Goal: Register for event/course

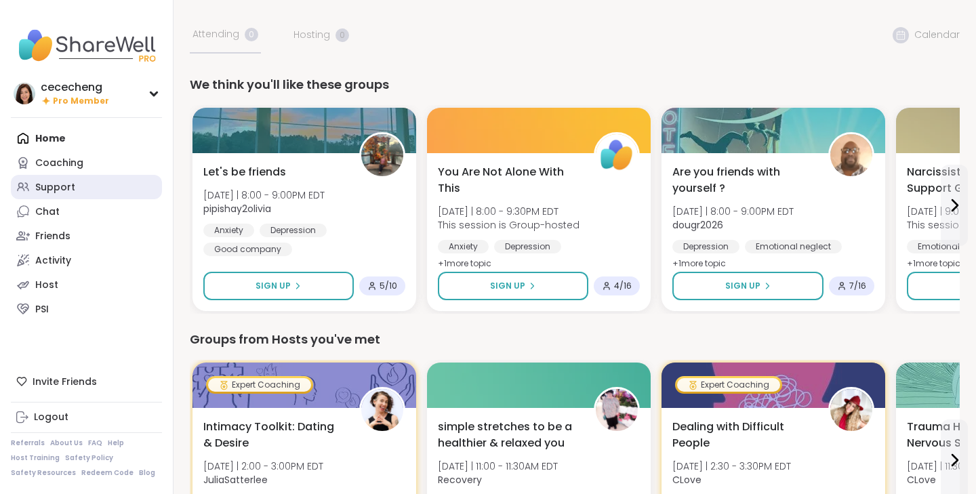
click at [96, 191] on link "Support" at bounding box center [86, 187] width 151 height 24
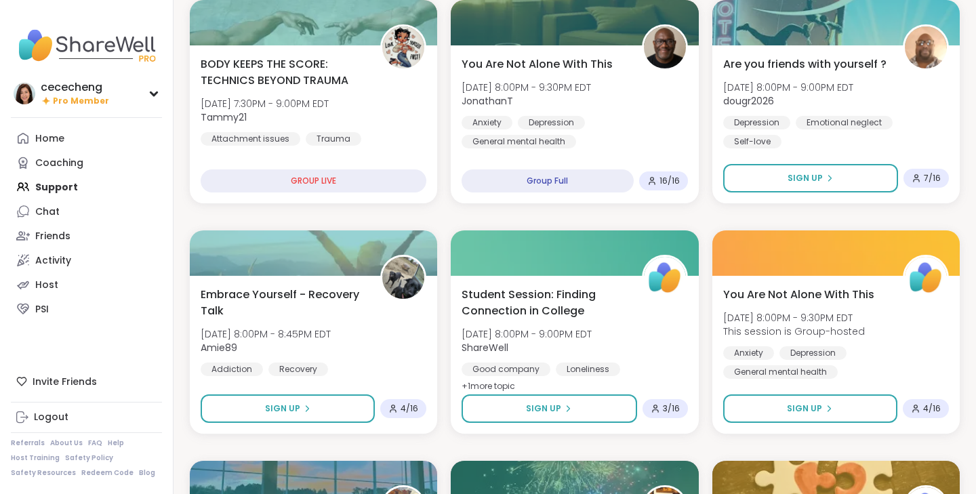
scroll to position [462, 0]
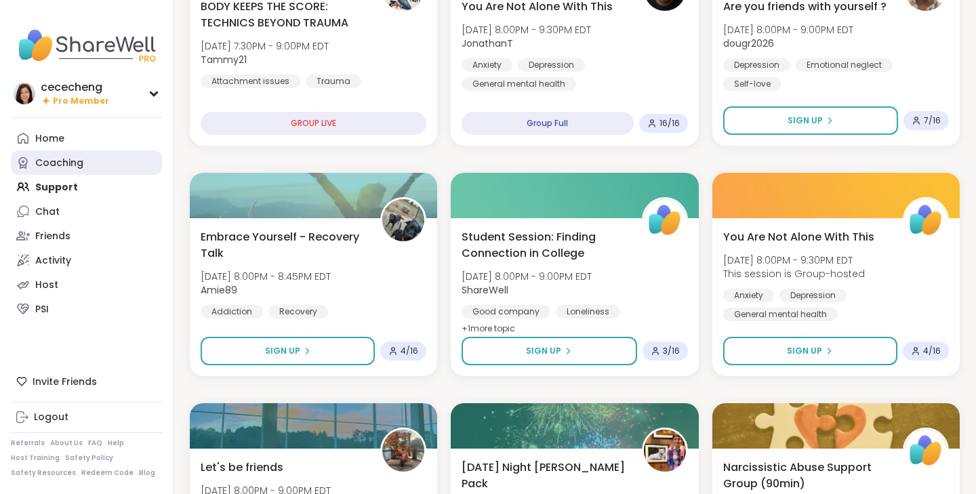
click at [59, 165] on div "Coaching" at bounding box center [59, 164] width 48 height 14
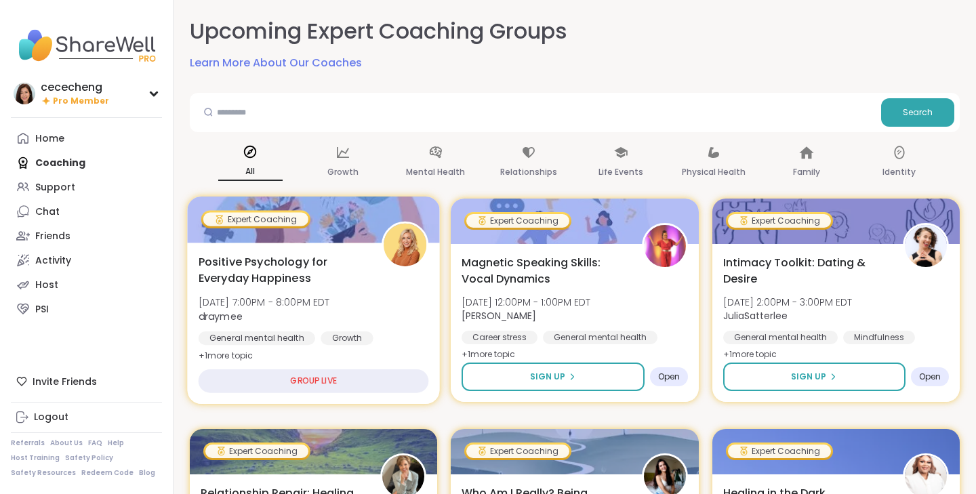
click at [330, 336] on div "Growth" at bounding box center [347, 339] width 53 height 14
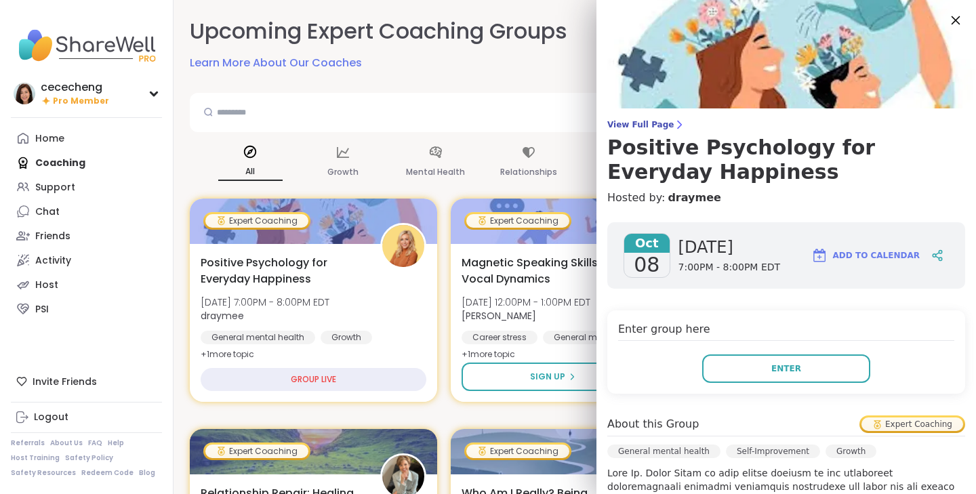
click at [960, 22] on icon at bounding box center [955, 20] width 17 height 17
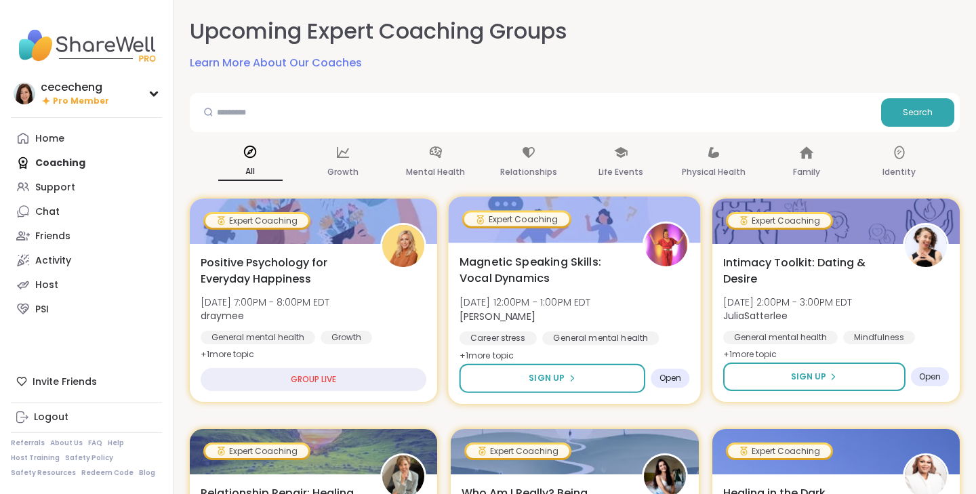
click at [640, 257] on div "Magnetic Speaking Skills: Vocal Dynamics [DATE] 12:00PM - 1:00PM EDT [PERSON_NA…" at bounding box center [575, 309] width 231 height 111
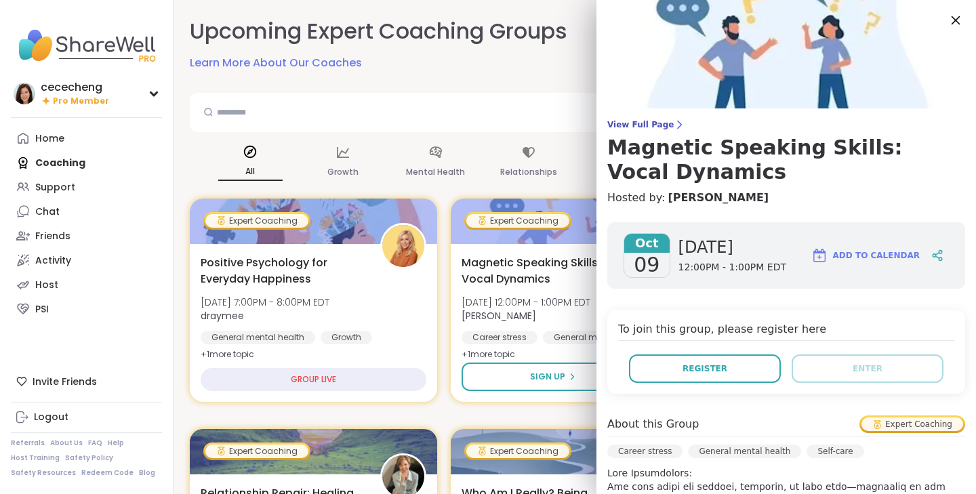
click at [961, 18] on icon at bounding box center [955, 20] width 17 height 17
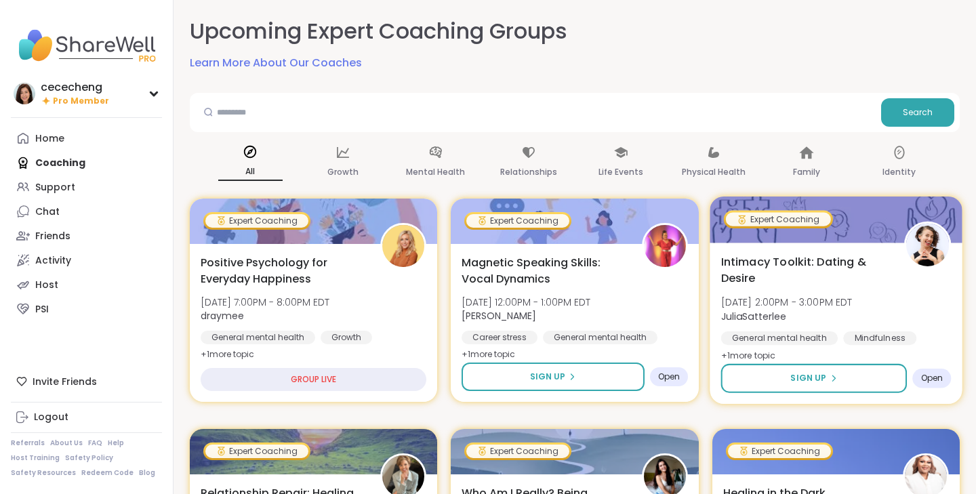
click at [806, 243] on div "Intimacy Toolkit: Dating & Desire [DATE] 2:00PM - 3:00PM EDT JuliaSatterlee Gen…" at bounding box center [836, 323] width 253 height 161
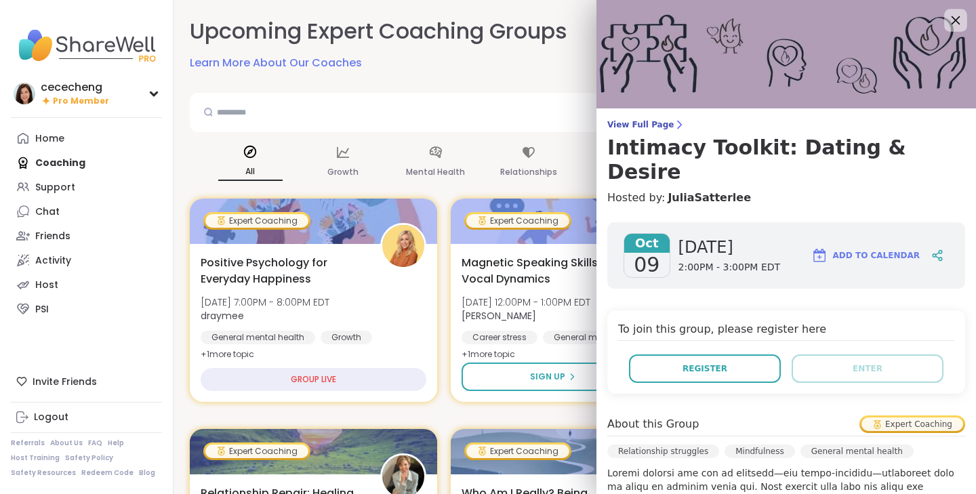
click at [958, 19] on icon at bounding box center [955, 20] width 17 height 17
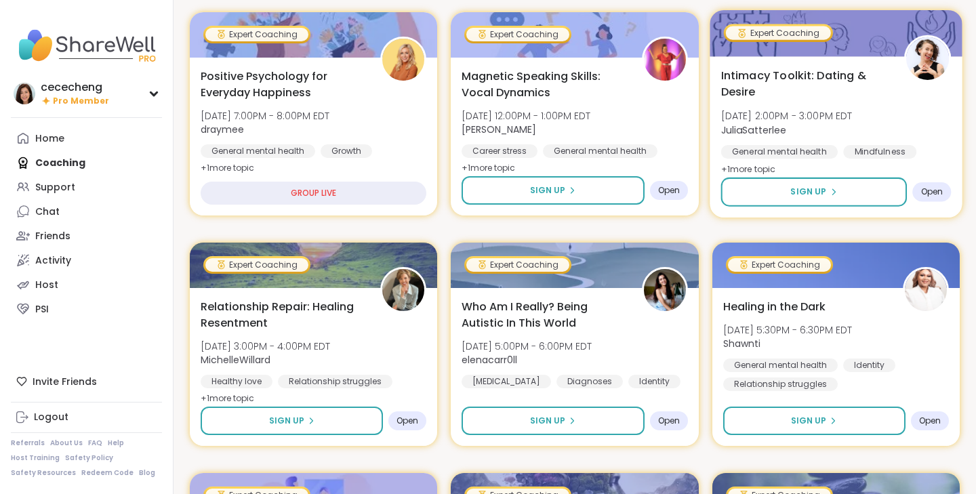
scroll to position [353, 0]
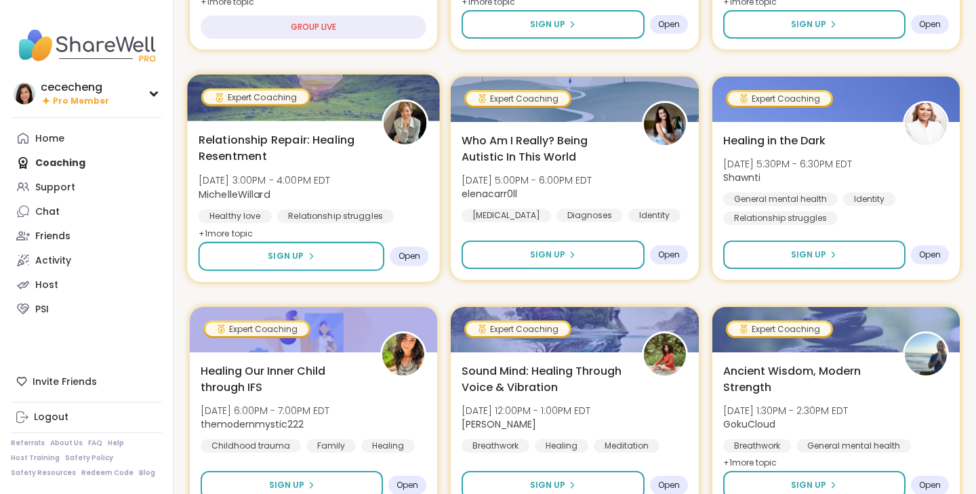
click at [364, 159] on span "Relationship Repair: Healing Resentment" at bounding box center [283, 148] width 168 height 33
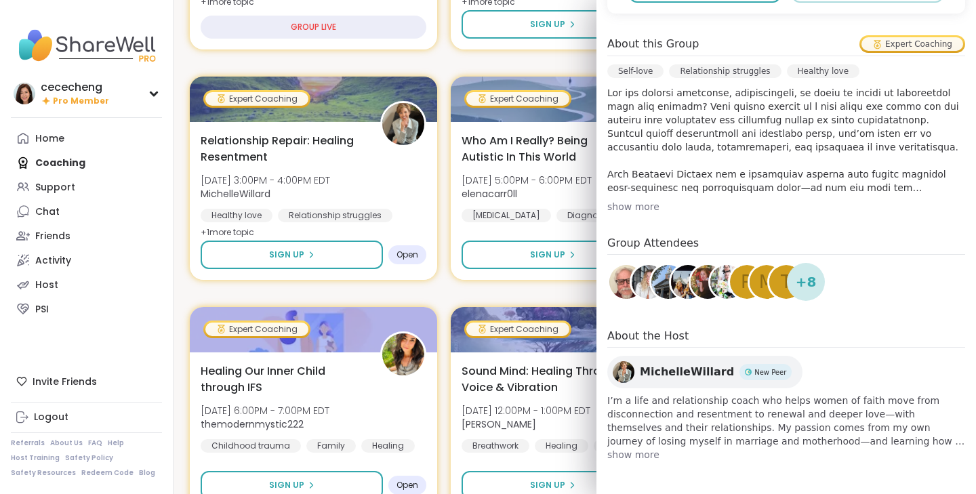
scroll to position [0, 0]
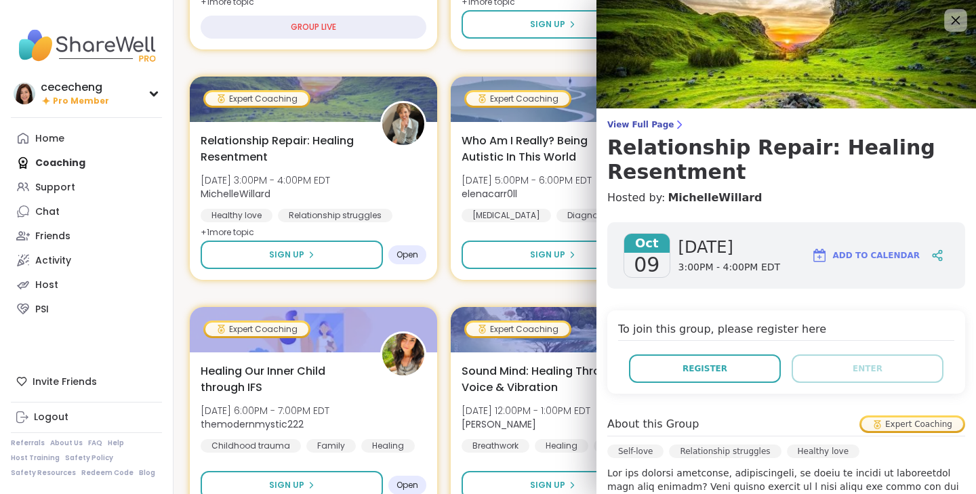
click at [951, 22] on icon at bounding box center [955, 20] width 17 height 17
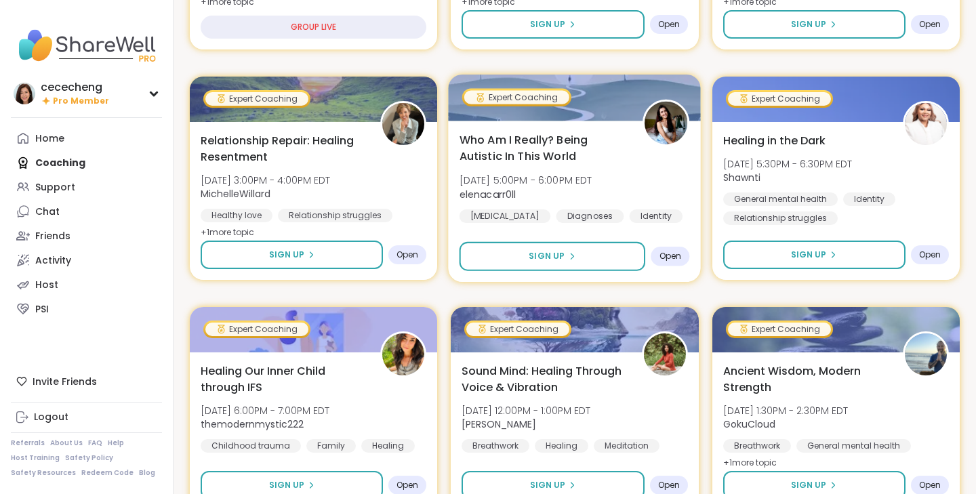
click at [647, 155] on div "Who Am I Really? Being Autistic In This World [DATE] 5:00PM - 6:00PM EDT elenac…" at bounding box center [575, 178] width 231 height 92
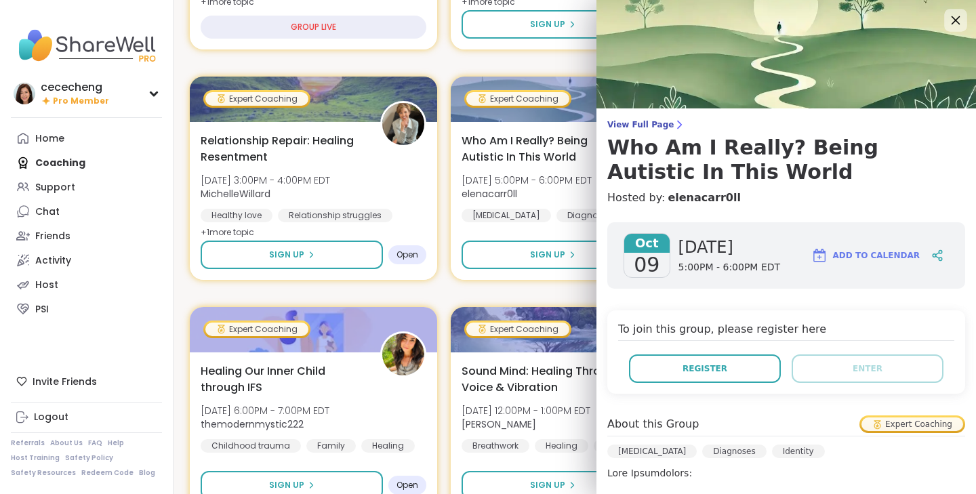
click at [957, 16] on icon at bounding box center [955, 20] width 17 height 17
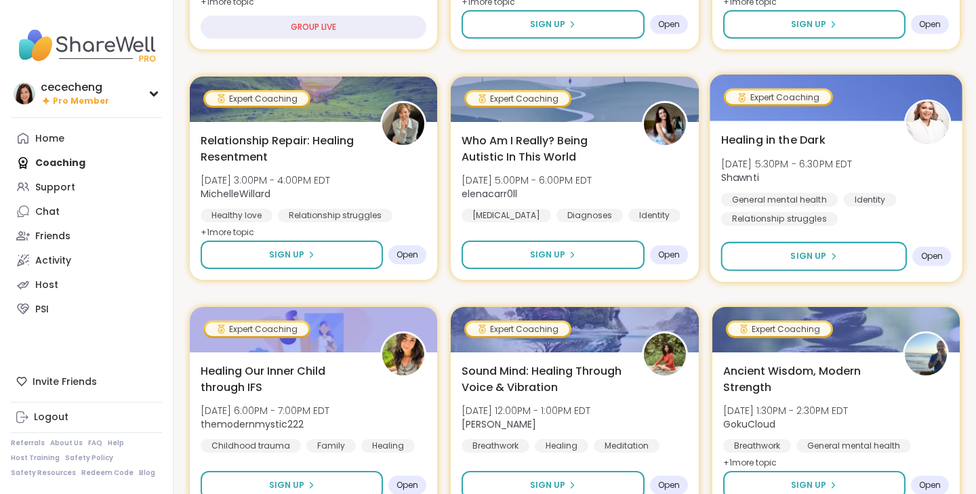
click at [852, 177] on span "Shawnti" at bounding box center [787, 178] width 132 height 14
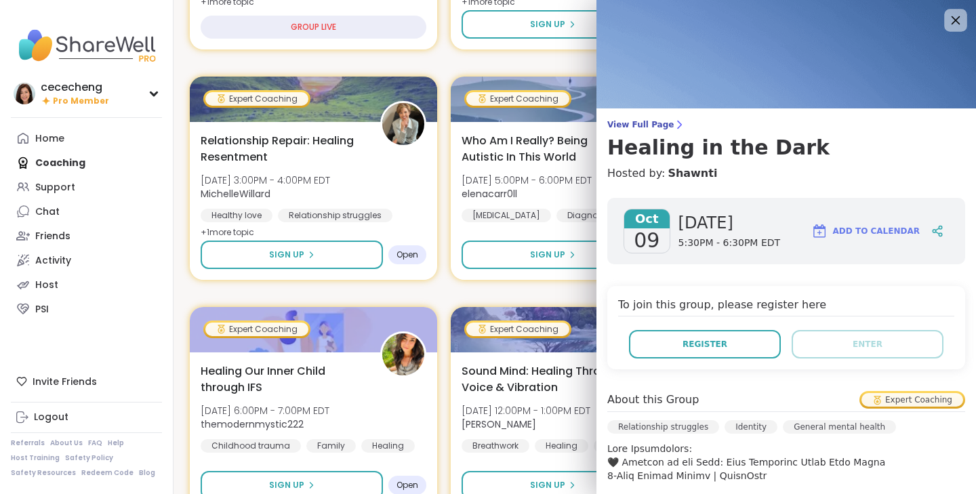
click at [955, 22] on icon at bounding box center [955, 20] width 17 height 17
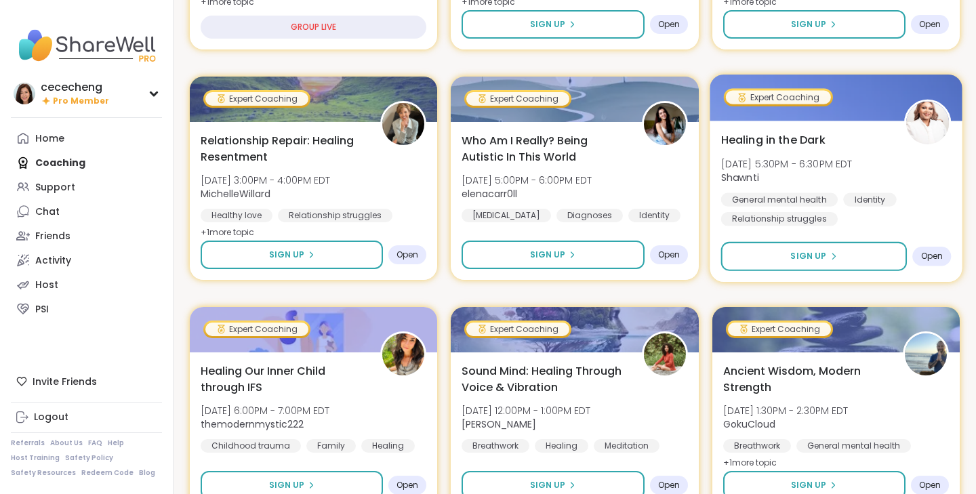
scroll to position [624, 0]
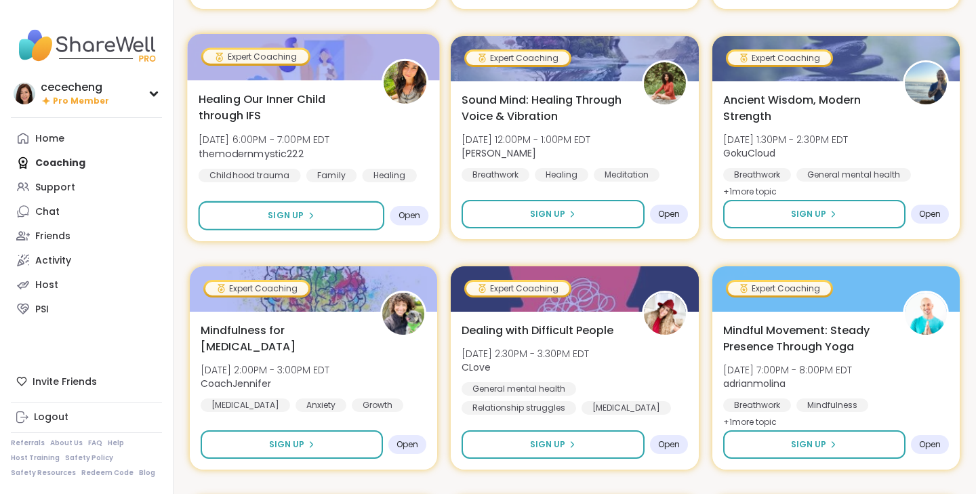
click at [370, 140] on div "Healing Our Inner Child through IFS [DATE] 6:00PM - 7:00PM EDT themodernmystic2…" at bounding box center [314, 137] width 231 height 92
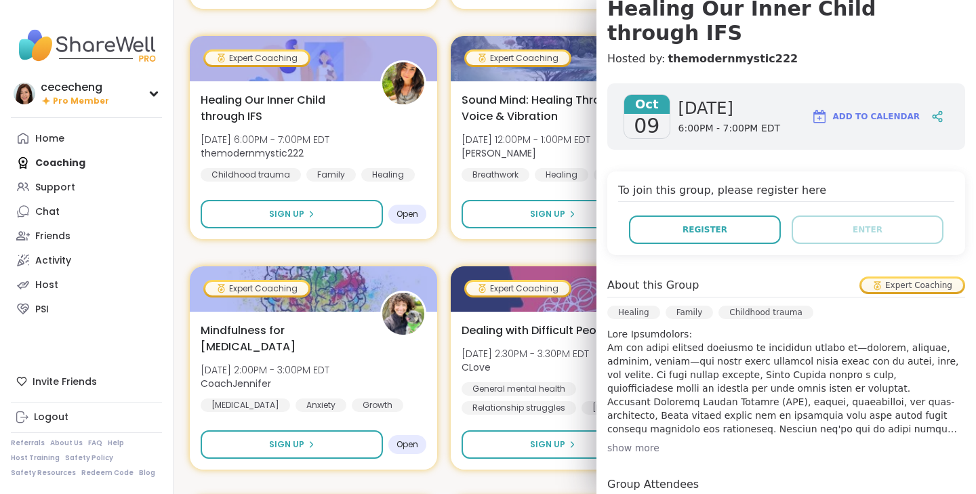
scroll to position [0, 0]
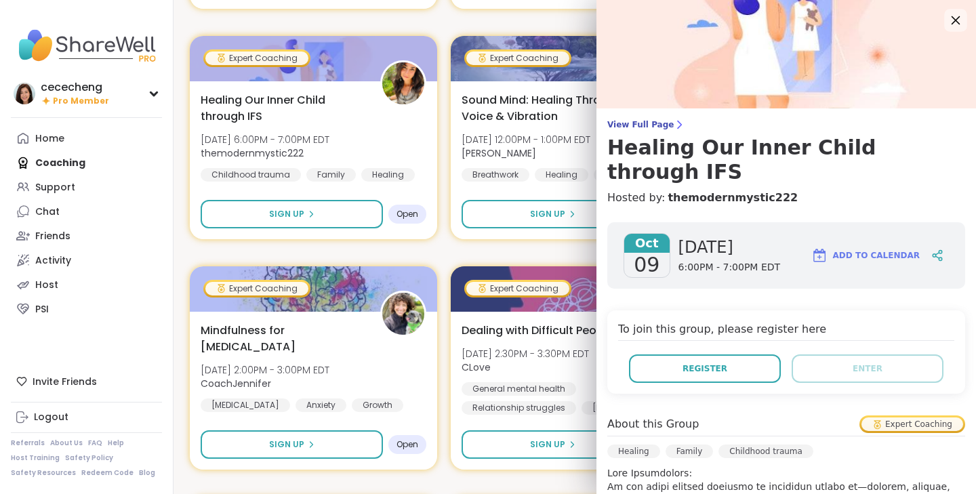
click at [955, 24] on icon at bounding box center [955, 20] width 17 height 17
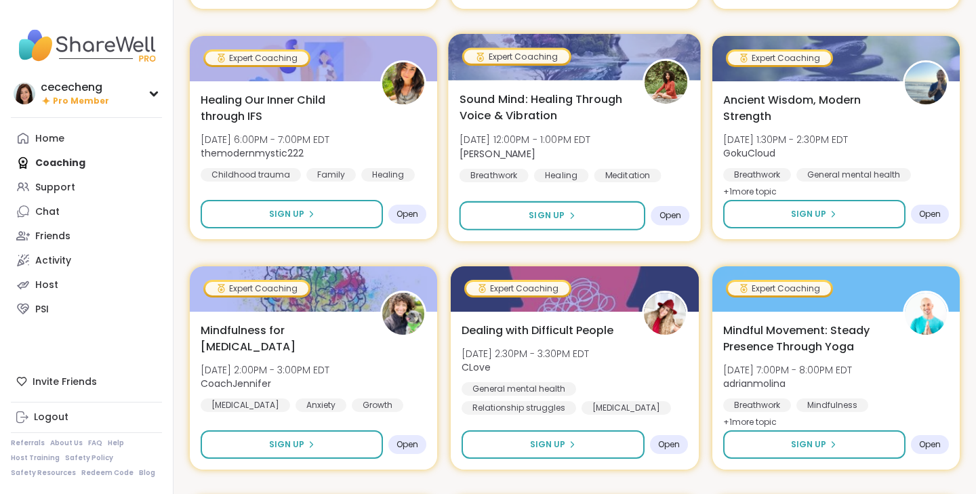
click at [619, 111] on span "Sound Mind: Healing Through Voice & Vibration" at bounding box center [544, 107] width 168 height 33
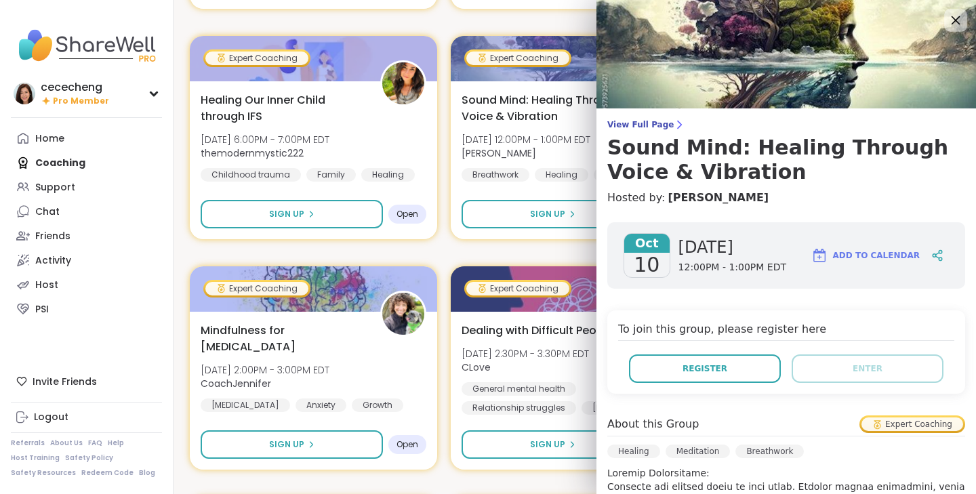
click at [964, 18] on icon at bounding box center [955, 20] width 17 height 17
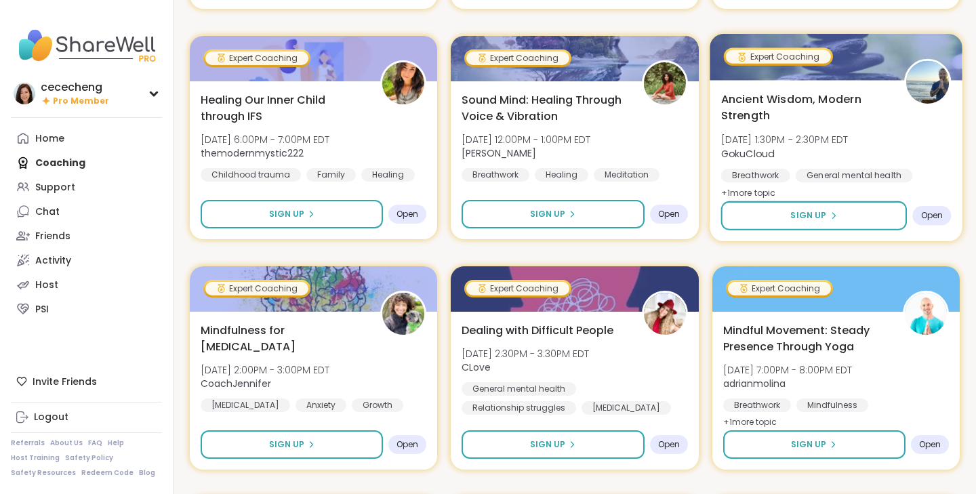
click at [843, 159] on span "GokuCloud" at bounding box center [784, 153] width 127 height 14
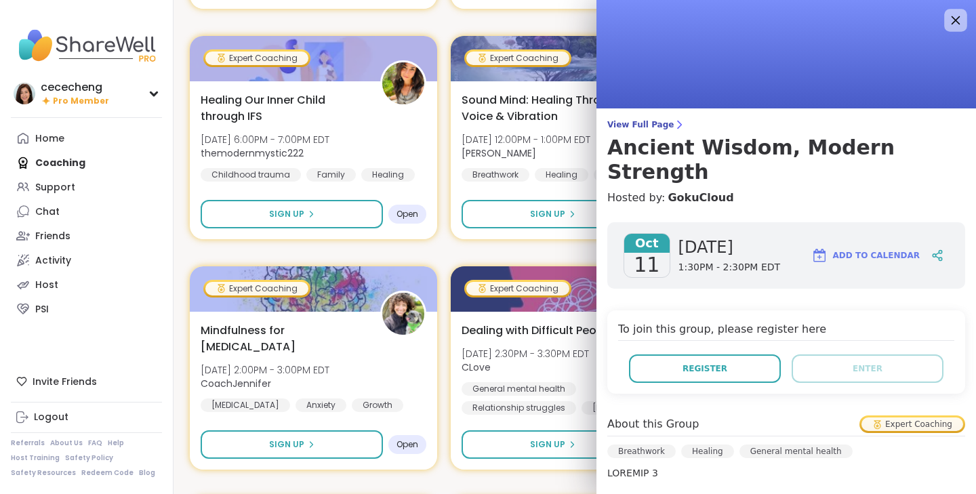
click at [955, 16] on icon at bounding box center [955, 20] width 17 height 17
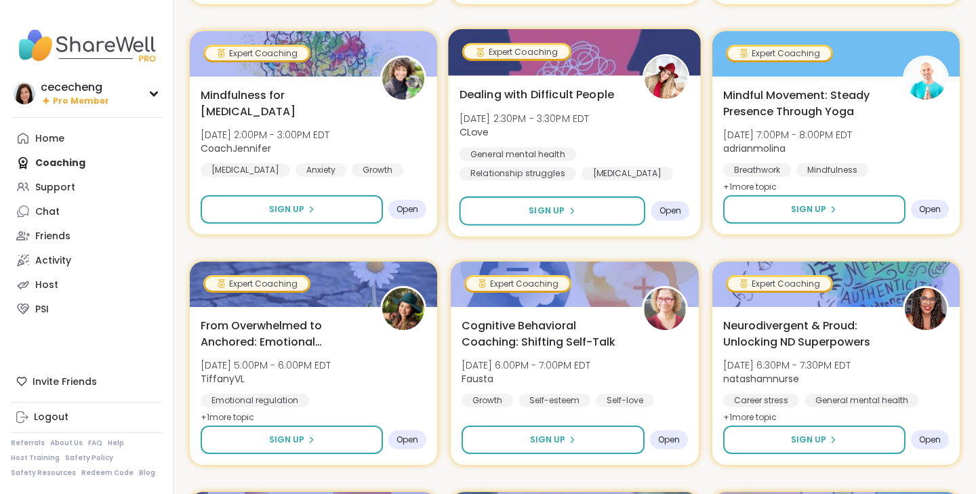
scroll to position [863, 0]
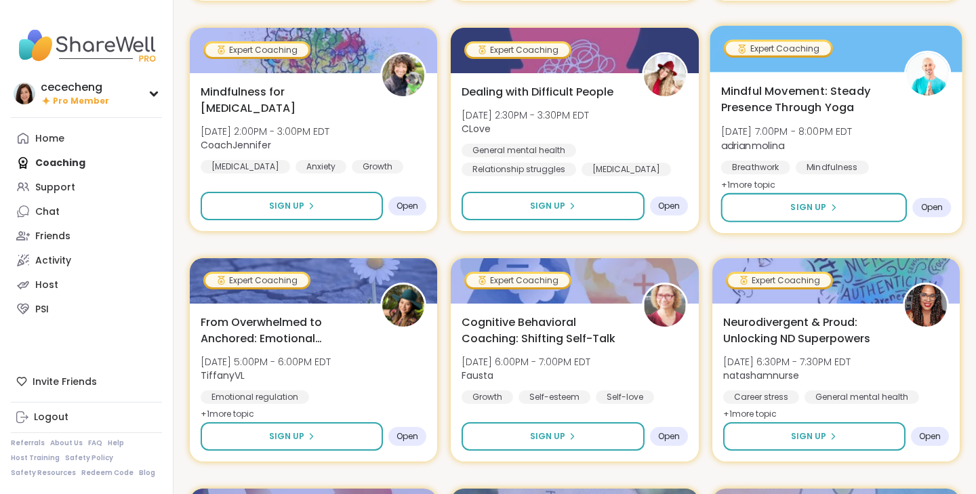
click at [802, 143] on span "adrianmolina" at bounding box center [787, 145] width 132 height 14
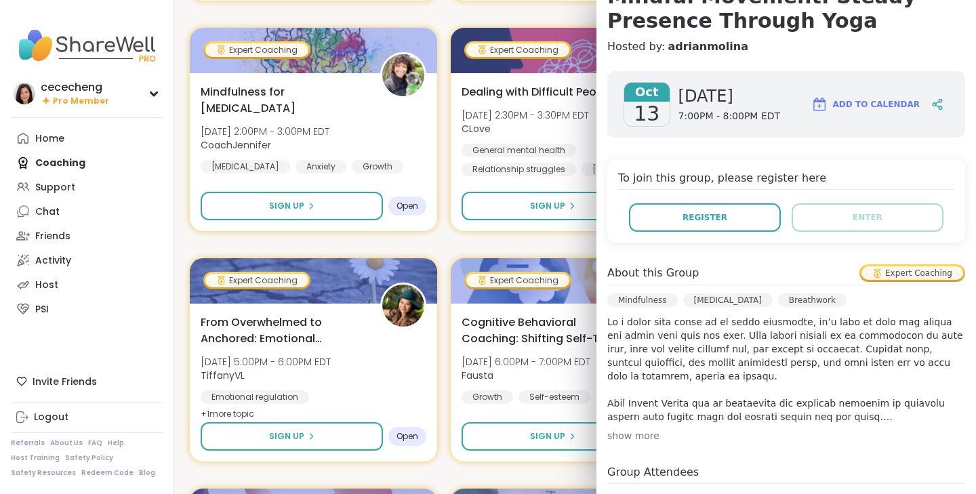
scroll to position [0, 0]
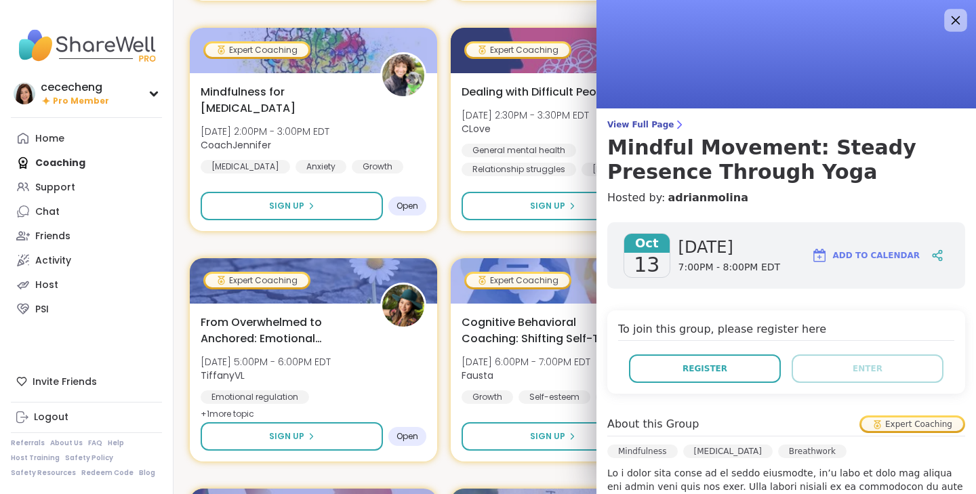
click at [953, 20] on icon at bounding box center [955, 20] width 17 height 17
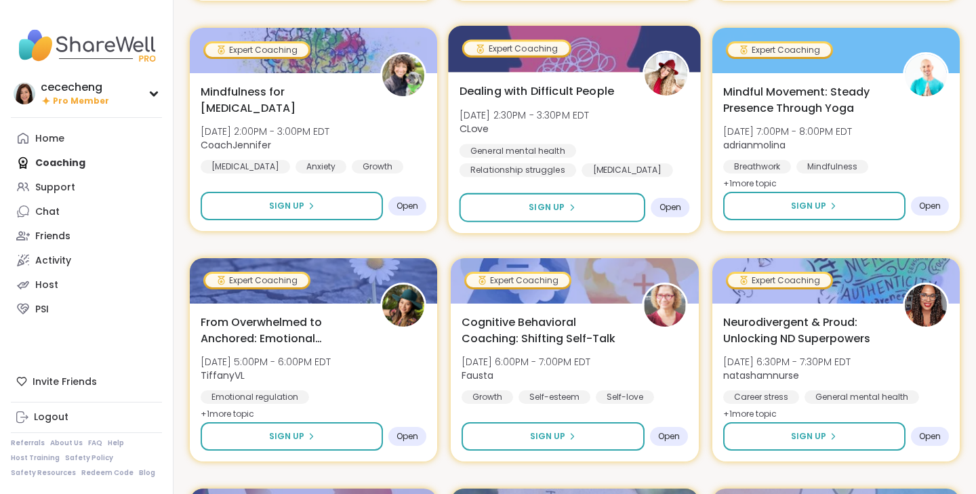
click at [572, 115] on span "[DATE] 2:30PM - 3:30PM EDT" at bounding box center [525, 115] width 130 height 14
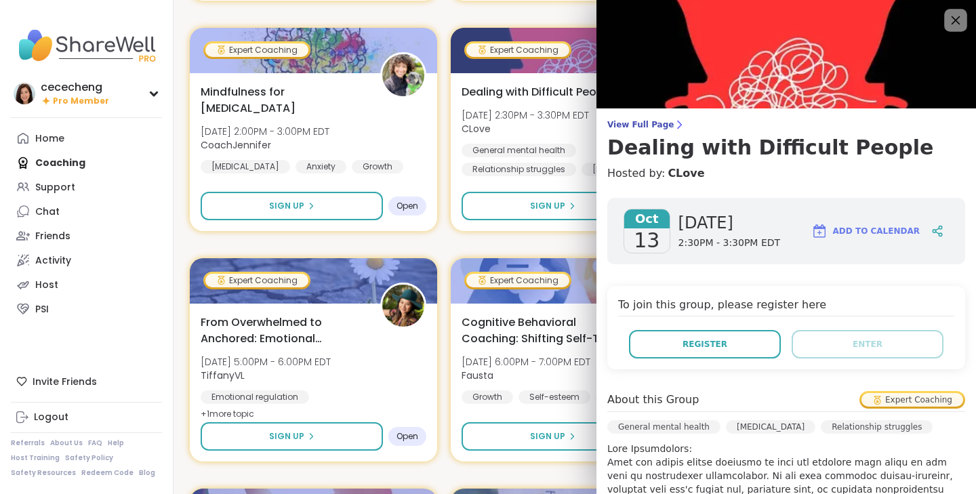
click at [956, 19] on icon at bounding box center [955, 20] width 17 height 17
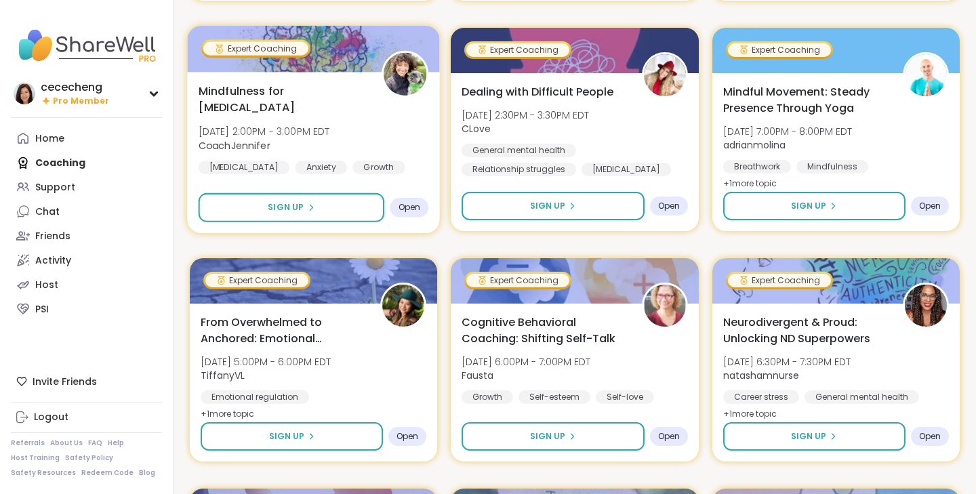
click at [381, 107] on div "Mindfulness for [MEDICAL_DATA] [DATE] 2:00PM - 3:00PM EDT CoachJennifer [MEDICA…" at bounding box center [314, 129] width 231 height 92
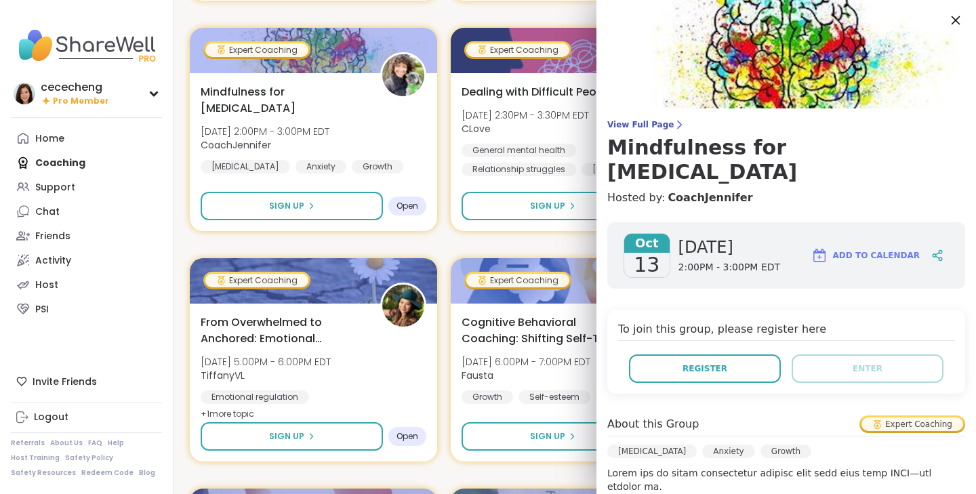
click at [960, 16] on icon at bounding box center [955, 20] width 17 height 17
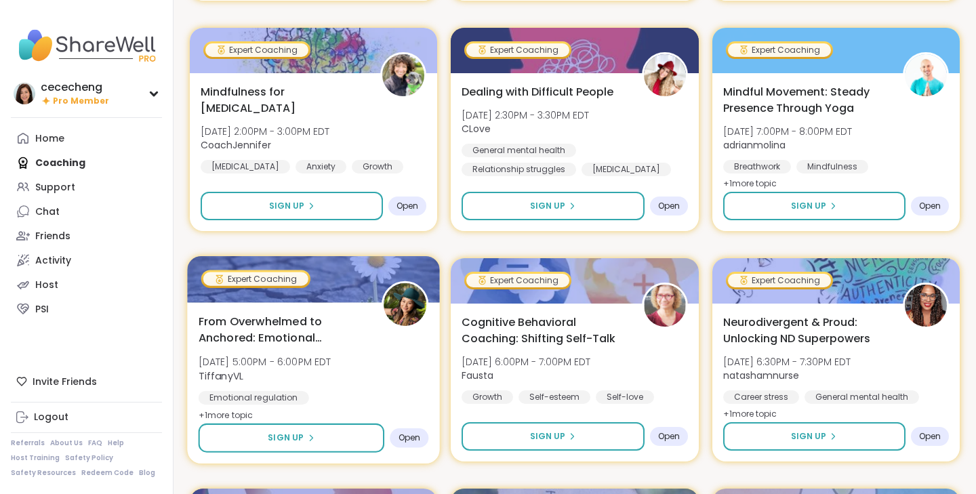
click at [399, 345] on div "From Overwhelmed to Anchored: Emotional Regulation [DATE] 5:00PM - 6:00PM EDT T…" at bounding box center [314, 368] width 231 height 111
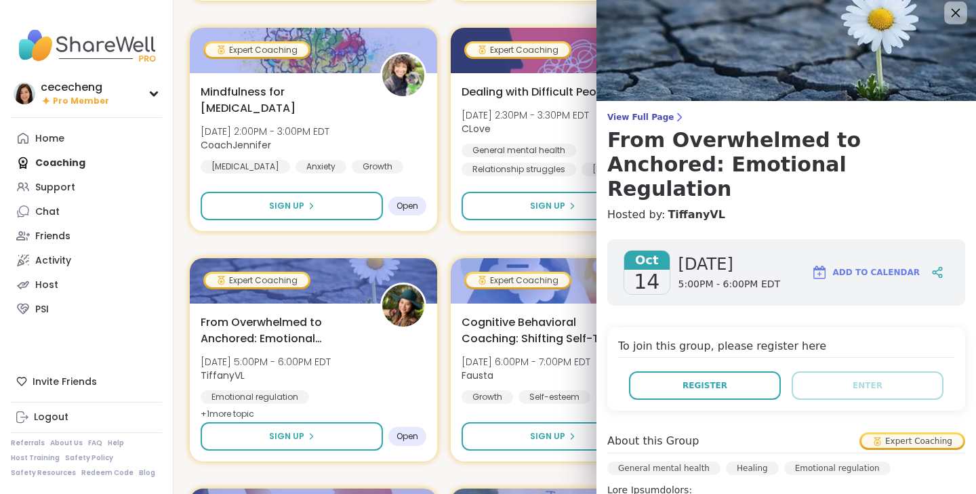
click at [959, 12] on icon at bounding box center [955, 12] width 17 height 17
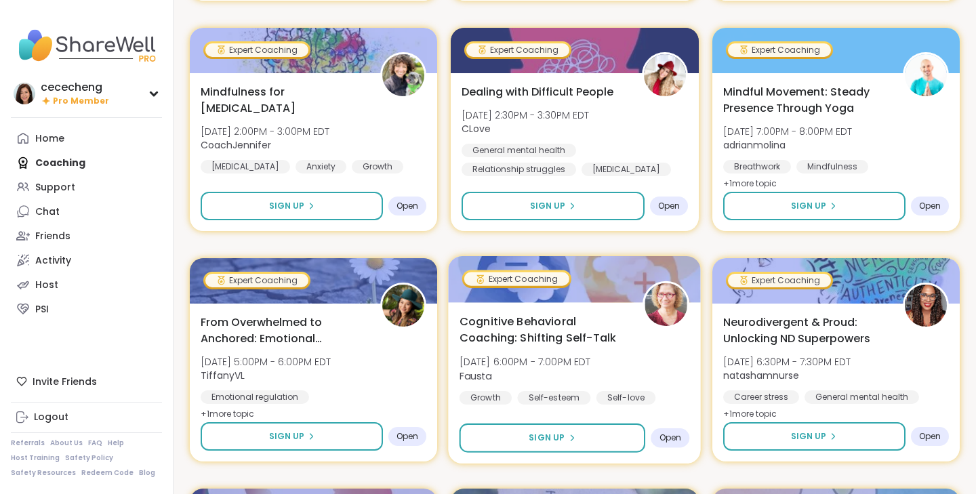
click at [640, 321] on div "Cognitive Behavioral Coaching: Shifting Self-Talk [DATE] 6:00PM - 7:00PM EDT [P…" at bounding box center [575, 359] width 231 height 92
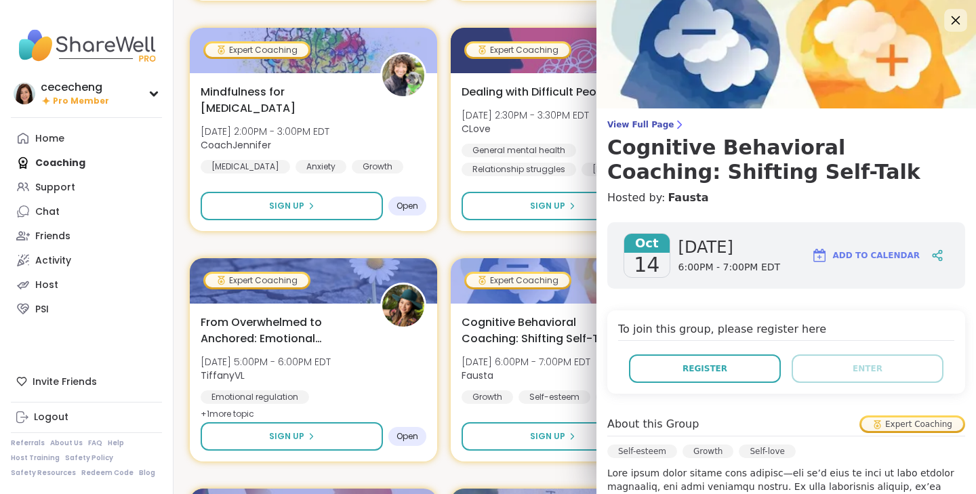
click at [954, 26] on icon at bounding box center [955, 20] width 17 height 17
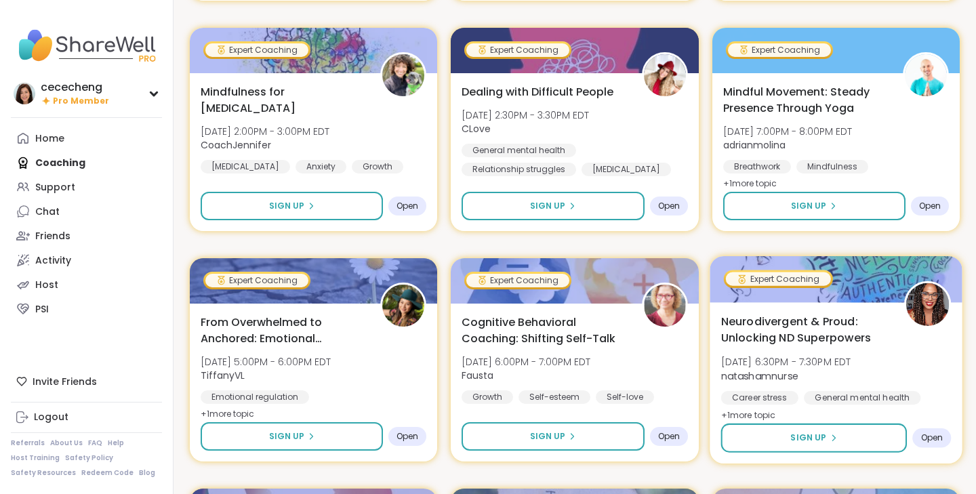
click at [815, 328] on span "Neurodivergent & Proud: Unlocking ND Superpowers" at bounding box center [805, 329] width 168 height 33
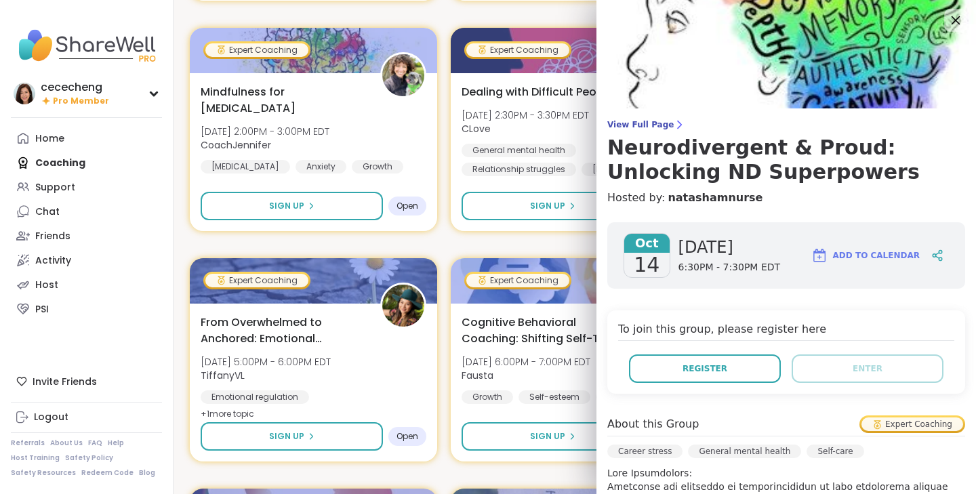
click at [957, 25] on icon at bounding box center [955, 20] width 17 height 17
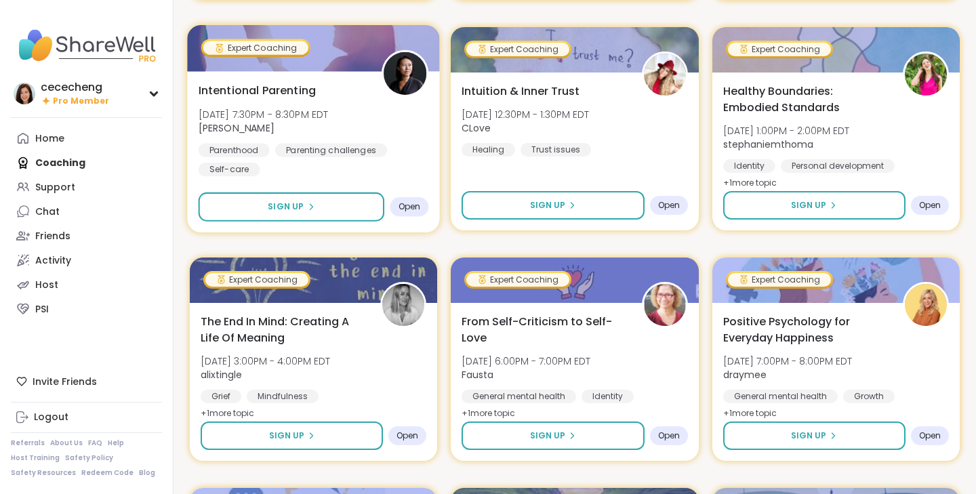
click at [376, 126] on div "Intentional Parenting [DATE] 7:30PM - 8:30PM EDT [PERSON_NAME] Parenting challe…" at bounding box center [314, 129] width 231 height 94
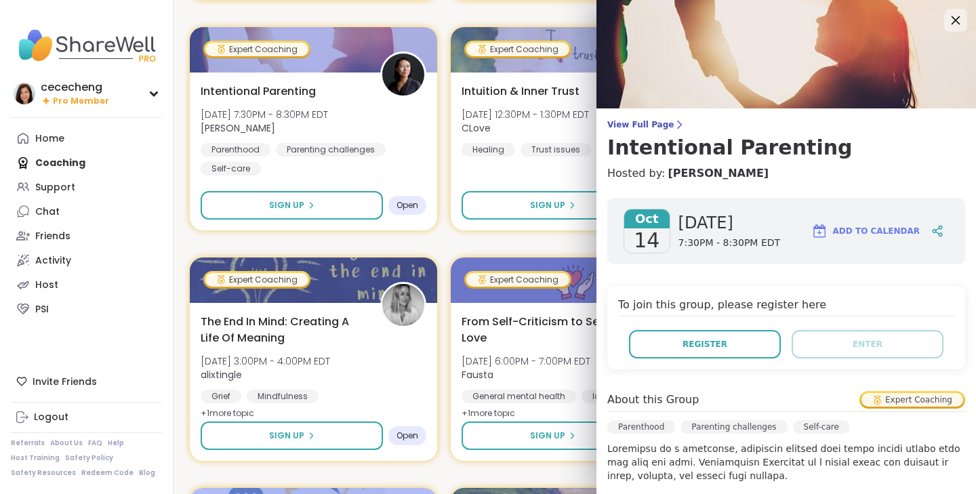
click at [953, 24] on icon at bounding box center [955, 20] width 17 height 17
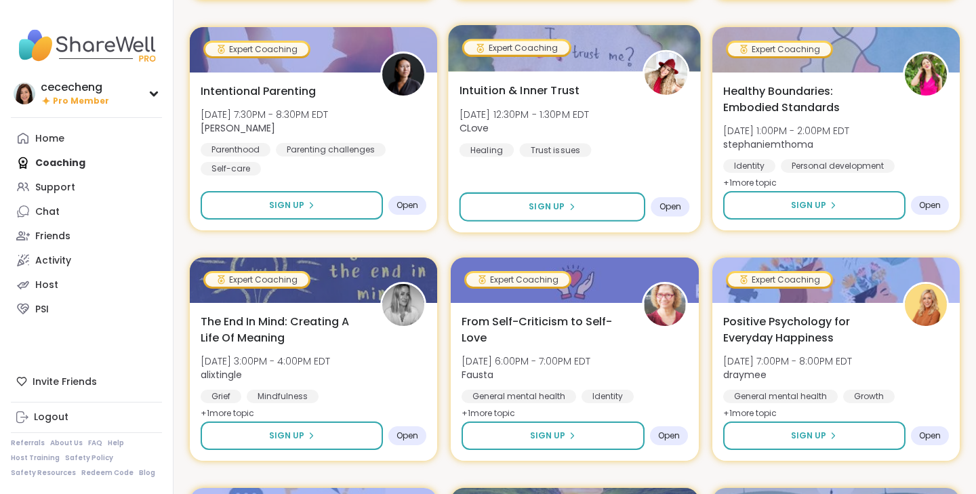
click at [642, 153] on div "Intuition & Inner Trust [DATE] 12:30PM - 1:30PM EDT CLove Healing Trust issues" at bounding box center [575, 119] width 231 height 75
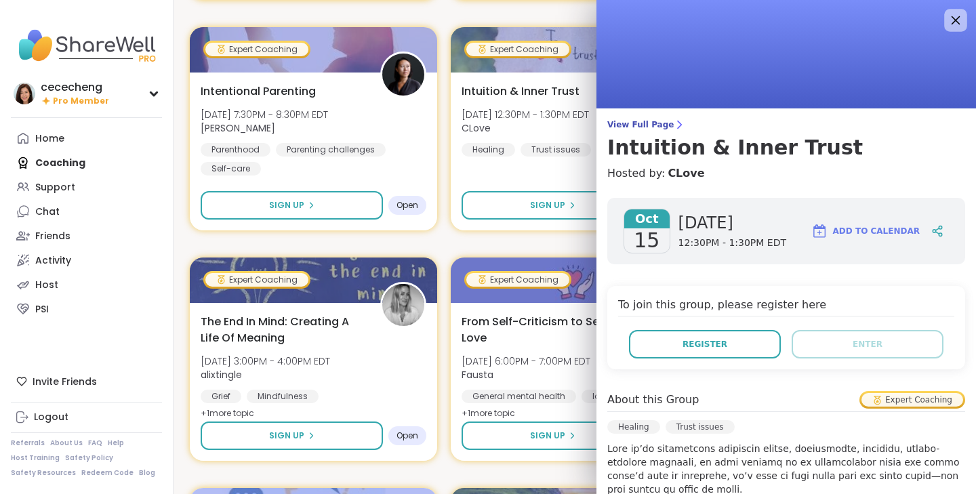
click at [957, 21] on icon at bounding box center [956, 20] width 9 height 9
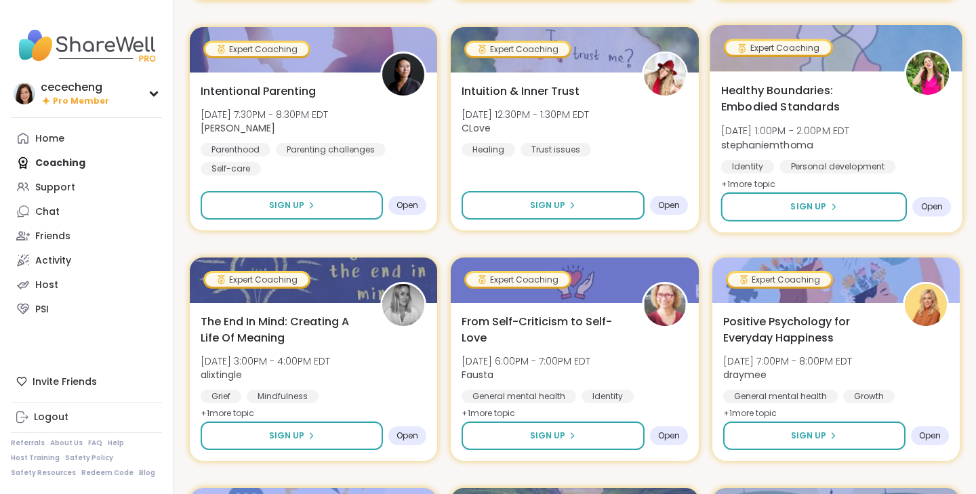
click at [884, 83] on span "Healthy Boundaries: Embodied Standards" at bounding box center [805, 98] width 168 height 33
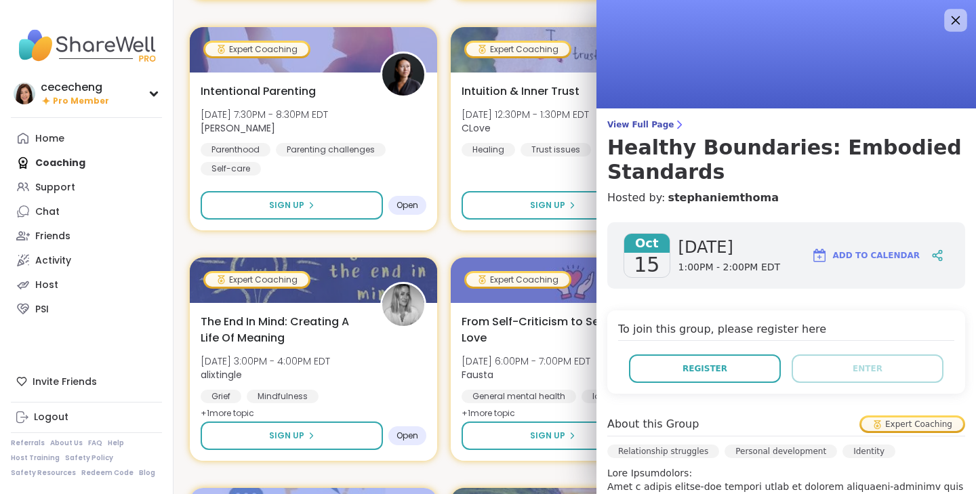
click at [958, 16] on icon at bounding box center [955, 20] width 17 height 17
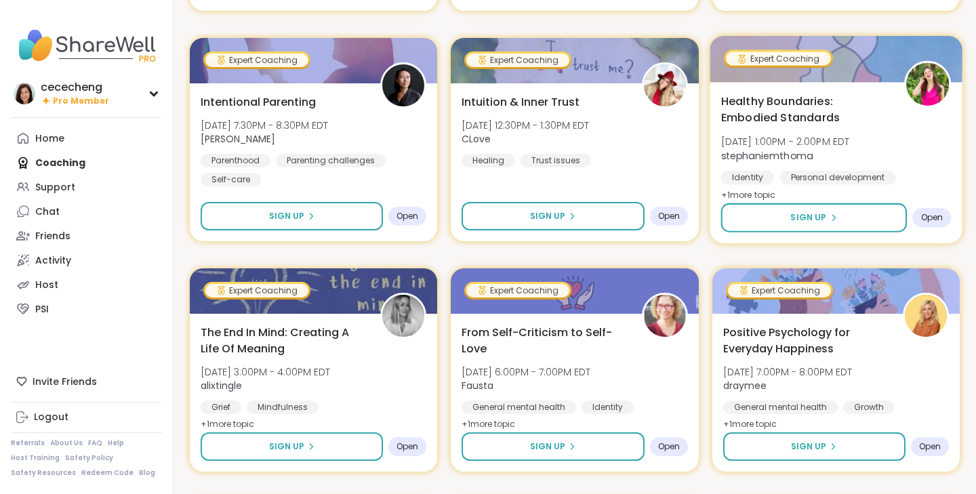
scroll to position [1317, 0]
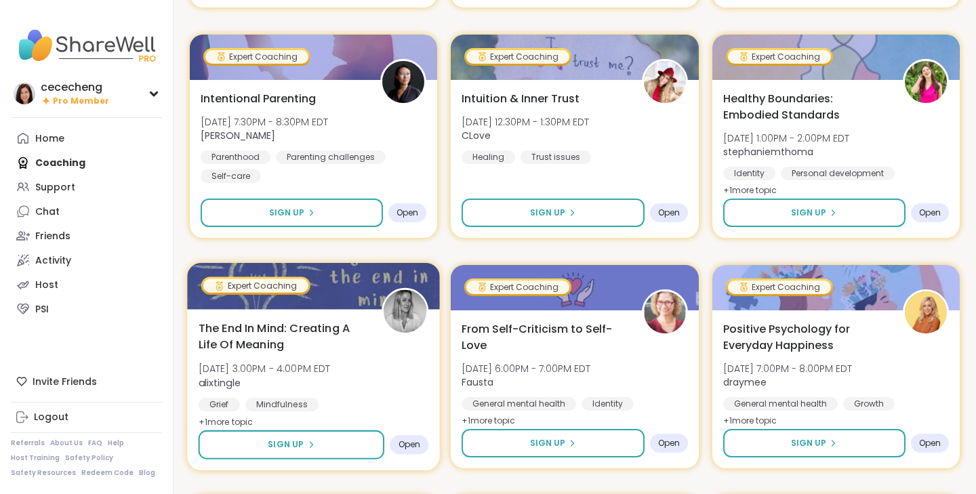
click at [378, 371] on div "The End In Mind: Creating A Life Of Meaning [DATE] 3:00PM - 4:00PM EDT alixting…" at bounding box center [314, 375] width 231 height 111
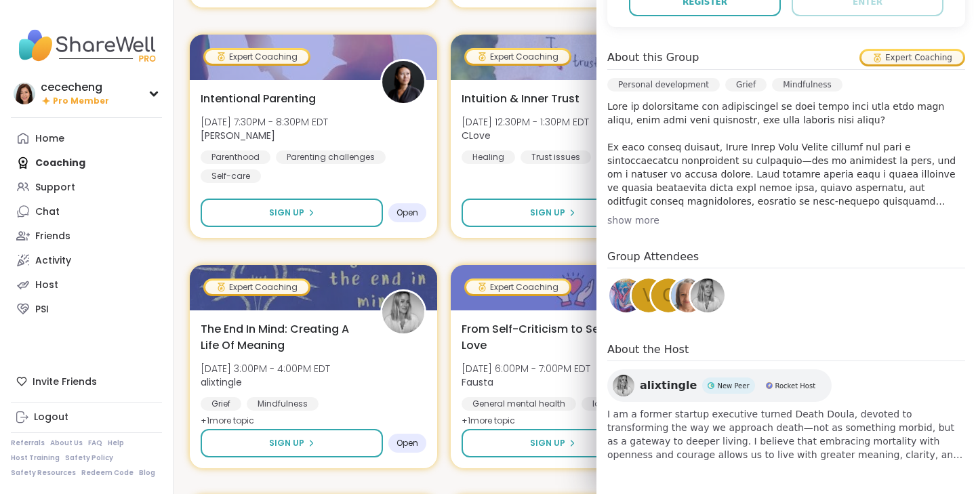
scroll to position [0, 0]
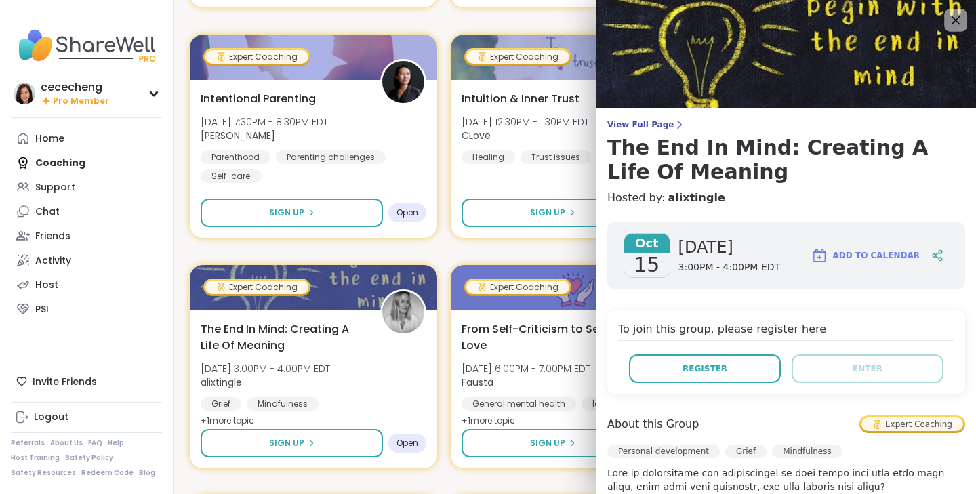
click at [948, 18] on icon at bounding box center [955, 20] width 17 height 17
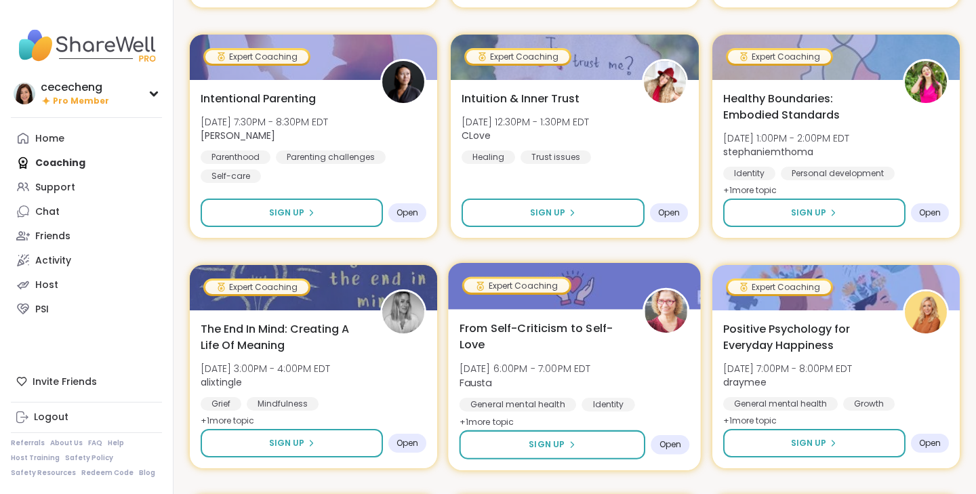
click at [620, 369] on div "From Self-Criticism to Self-Love [DATE] 6:00PM - 7:00PM EDT [PERSON_NAME] Gener…" at bounding box center [575, 375] width 231 height 111
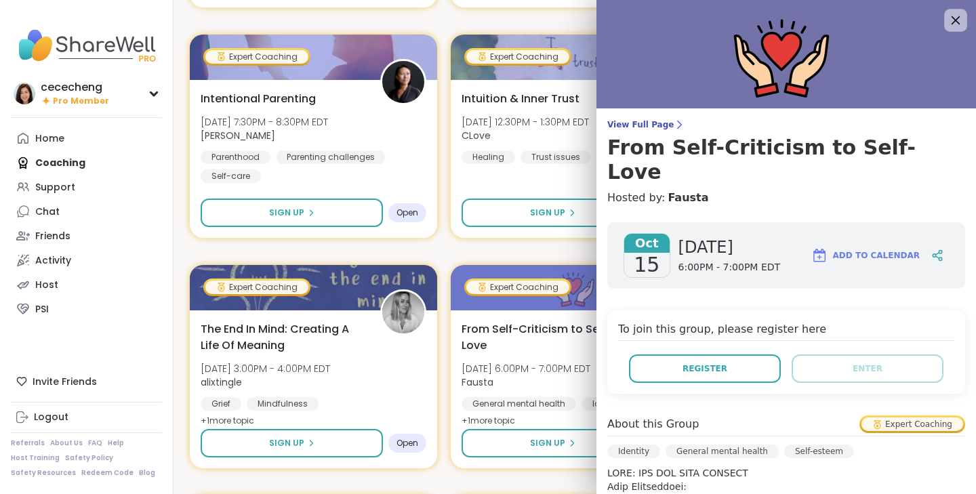
click at [956, 14] on icon at bounding box center [955, 20] width 17 height 17
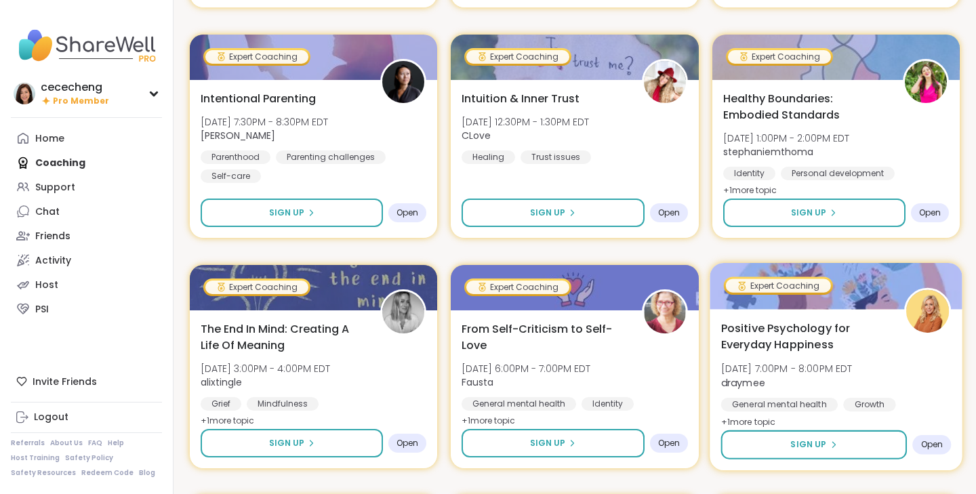
click at [861, 331] on span "Positive Psychology for Everyday Happiness" at bounding box center [805, 336] width 168 height 33
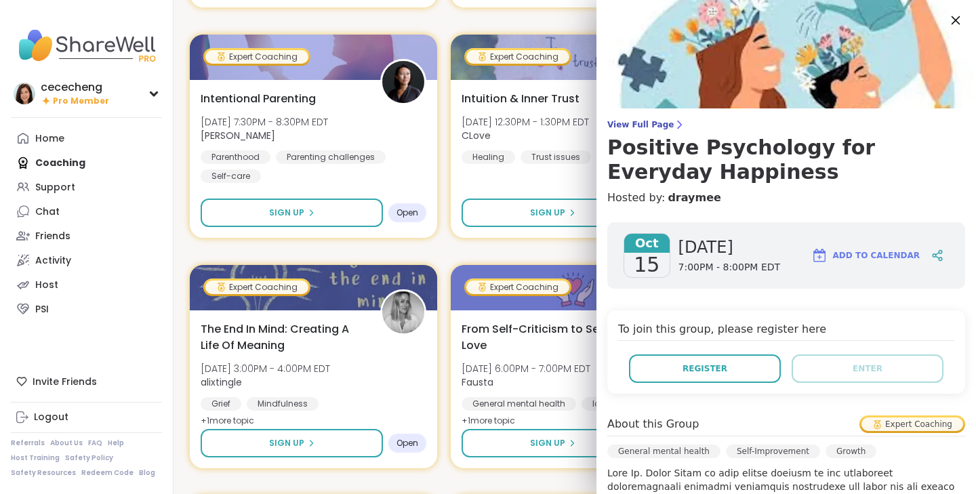
click at [960, 20] on icon at bounding box center [955, 20] width 17 height 17
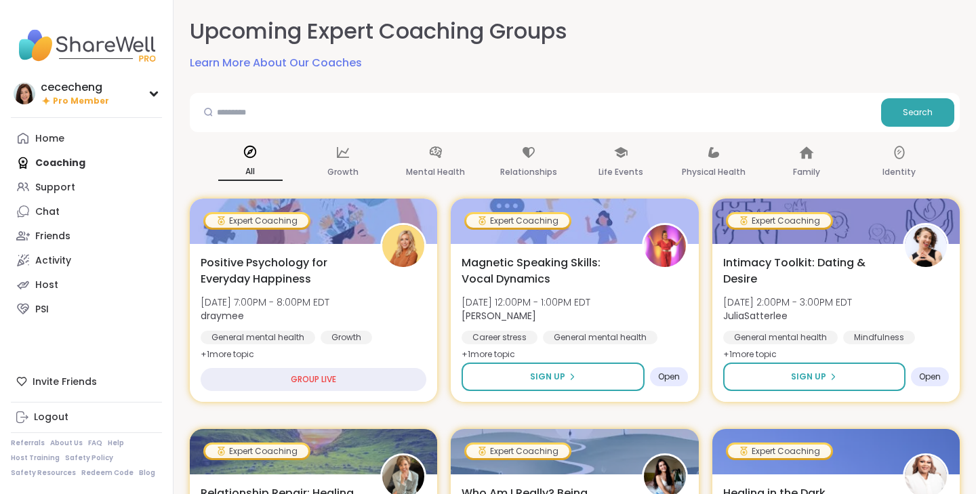
click at [330, 320] on span "draymee" at bounding box center [265, 316] width 129 height 14
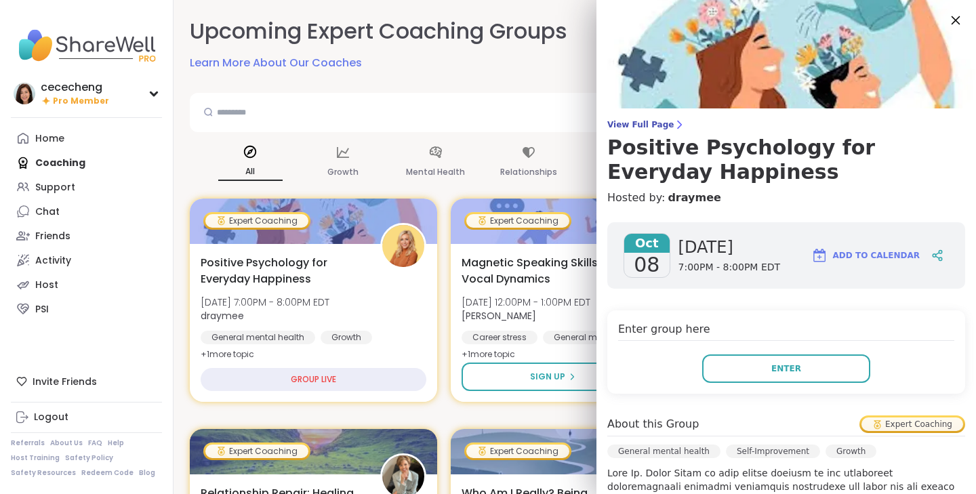
click at [956, 18] on icon at bounding box center [955, 20] width 17 height 17
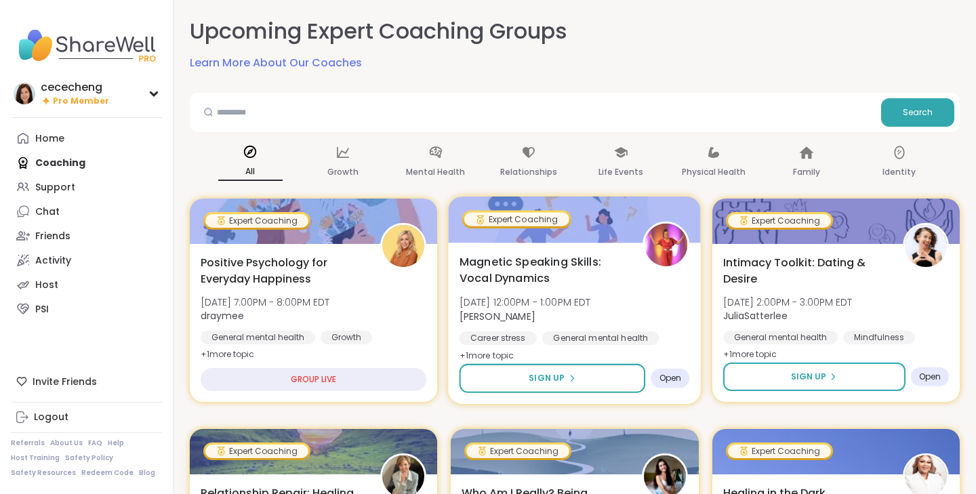
click at [618, 288] on div "Magnetic Speaking Skills: Vocal Dynamics [DATE] 12:00PM - 1:00PM EDT [PERSON_NA…" at bounding box center [575, 309] width 231 height 111
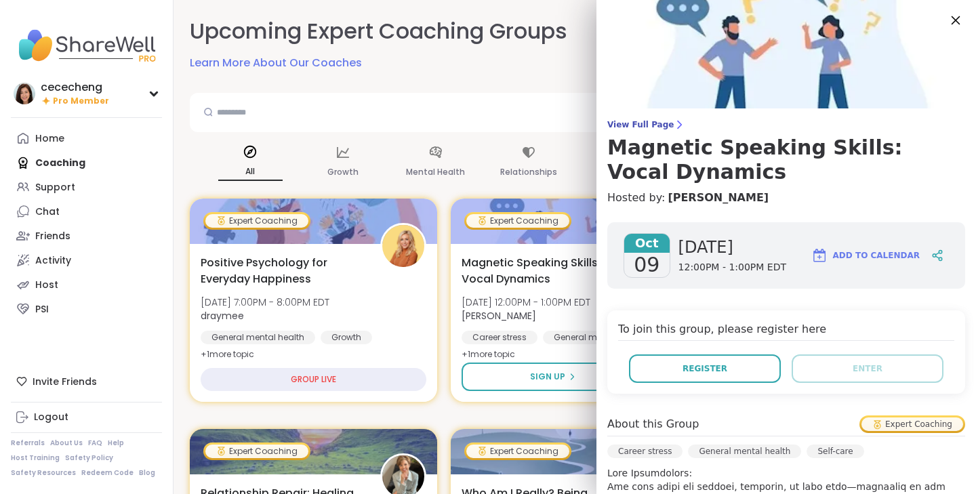
click at [953, 25] on icon at bounding box center [955, 20] width 17 height 17
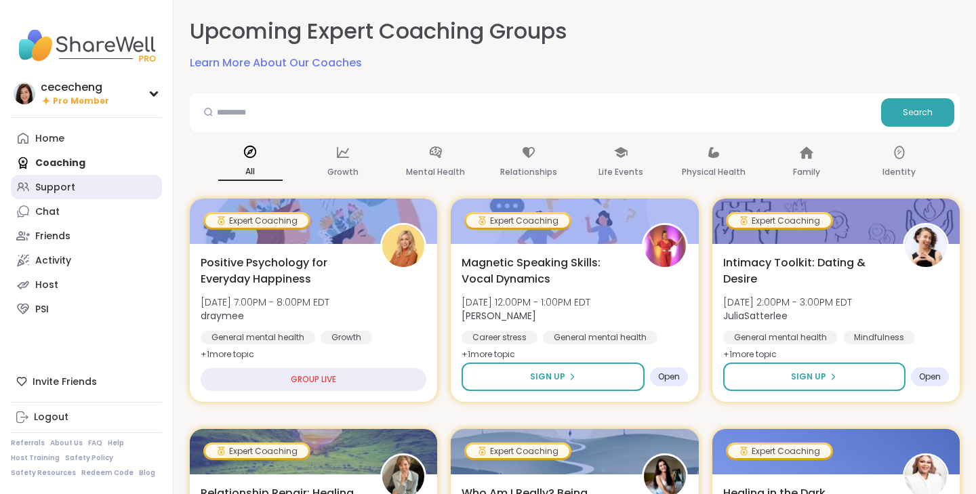
click at [86, 191] on link "Support" at bounding box center [86, 187] width 151 height 24
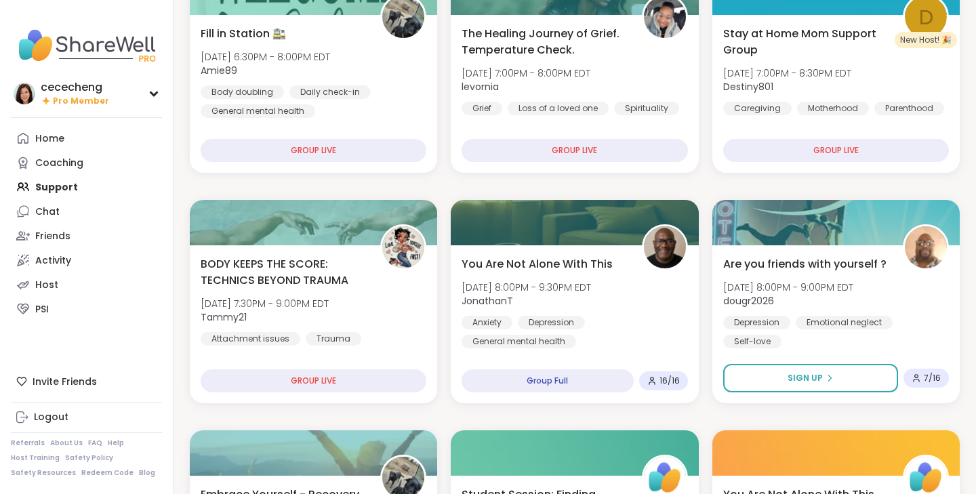
scroll to position [291, 0]
